Goal: Task Accomplishment & Management: Use online tool/utility

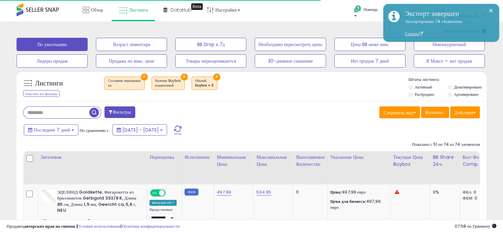
scroll to position [0, 7]
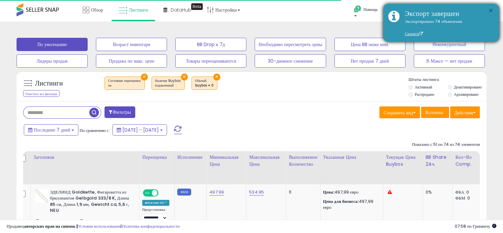
click at [490, 8] on font "×" at bounding box center [491, 11] width 5 height 12
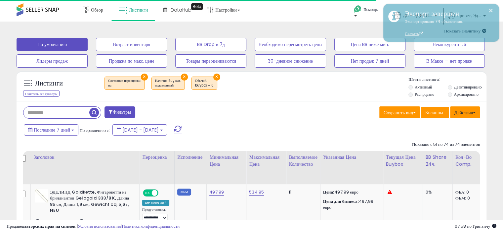
click at [460, 115] on font "Действия" at bounding box center [464, 112] width 19 height 7
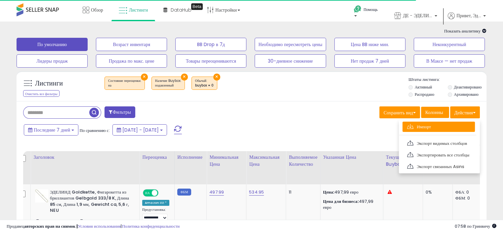
click at [428, 123] on font "Импорт" at bounding box center [424, 126] width 14 height 6
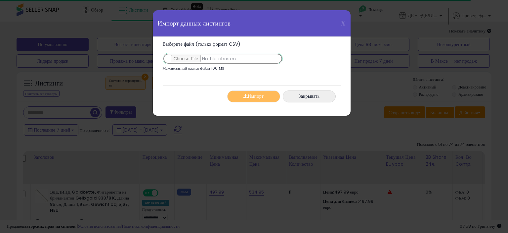
click at [200, 57] on input "Выберите файл (только формат CSV)" at bounding box center [223, 58] width 120 height 11
type input "**********"
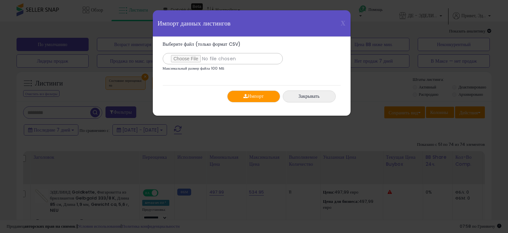
click at [260, 96] on font "Импорт" at bounding box center [256, 96] width 16 height 7
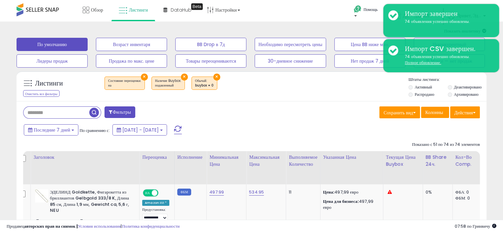
click at [346, 111] on div "Сохранить вид Сохранить как новый вид Обновить текущий вид Колонны Действия Имп…" at bounding box center [369, 113] width 234 height 14
click at [249, 129] on div "Последние 7 дней По сравнению с: [DATE] - [DATE]" at bounding box center [193, 130] width 343 height 15
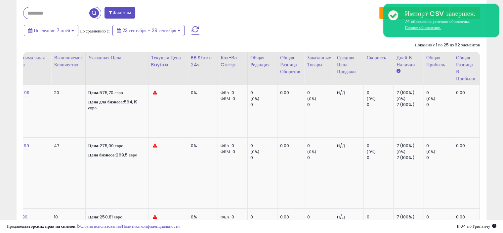
scroll to position [0, 242]
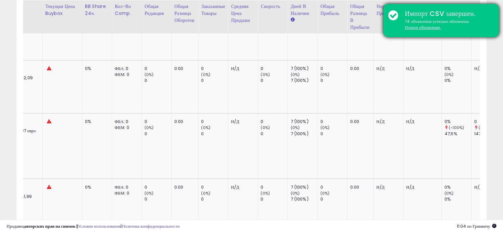
click at [393, 15] on div "Импорт CSV завершен. 74 объявления успешно обновлены. Полное обновление." at bounding box center [442, 20] width 116 height 33
